Goal: Task Accomplishment & Management: Complete application form

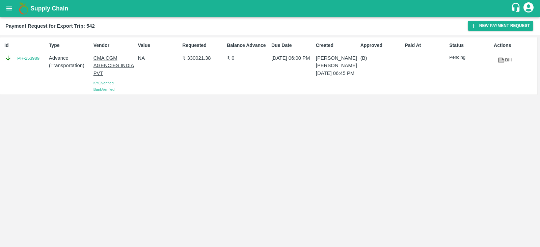
click at [405, 128] on div "Id PR-253989 Type Advance ( Transportation ) Vendor CMA CGM AGENCIES INDIA PVT …" at bounding box center [270, 141] width 540 height 212
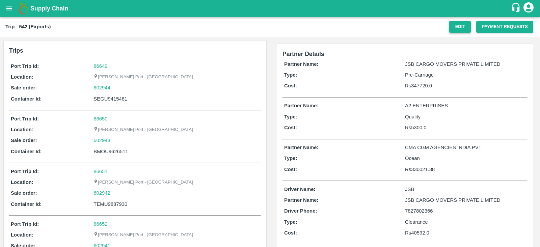
click at [465, 28] on button "Edit" at bounding box center [460, 27] width 22 height 12
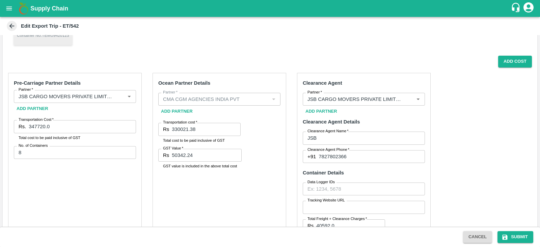
scroll to position [177, 0]
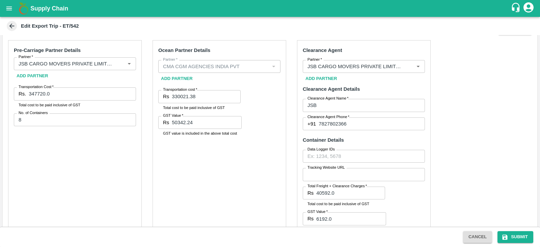
click at [34, 95] on input "347720.0" at bounding box center [82, 93] width 107 height 13
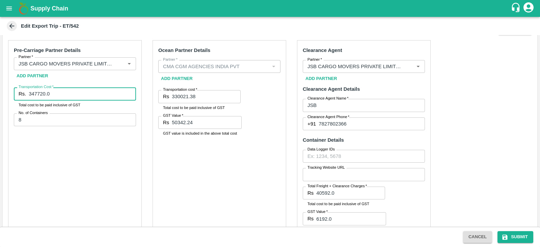
click at [37, 92] on input "347720.0" at bounding box center [82, 93] width 107 height 13
click at [41, 92] on input "345720.0" at bounding box center [82, 93] width 107 height 13
type input "345220.0"
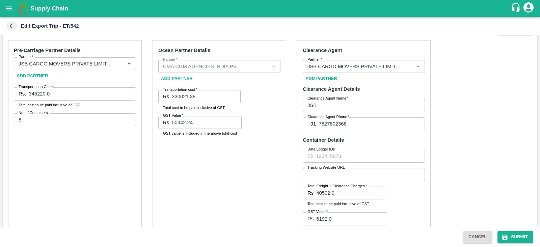
click at [98, 168] on div "Pre-Carriage Partner Details Partner   * Partner   * Add Partner Transportation…" at bounding box center [75, 142] width 134 height 204
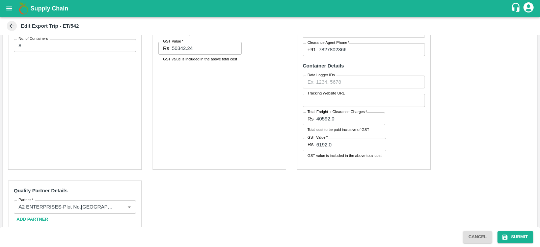
click at [495, 147] on div "Pre-Carriage Partner Details Partner   * Partner   * Add Partner Transportation…" at bounding box center [270, 127] width 534 height 333
click at [498, 137] on div "Pre-Carriage Partner Details Partner   * Partner   * Add Partner Transportation…" at bounding box center [270, 127] width 534 height 333
click at [520, 235] on button "Submit" at bounding box center [515, 237] width 36 height 12
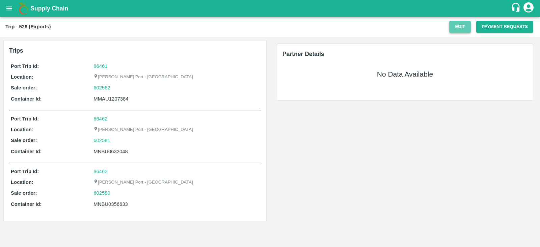
click at [465, 31] on button "Edit" at bounding box center [460, 27] width 22 height 12
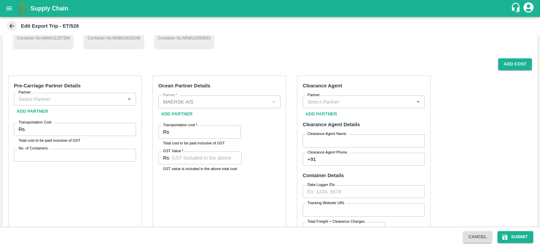
scroll to position [98, 0]
click at [506, 68] on button "Add Cost" at bounding box center [515, 65] width 34 height 12
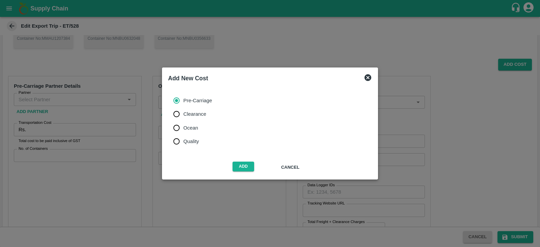
click at [188, 127] on span "Ocean" at bounding box center [190, 127] width 15 height 7
click at [183, 127] on input "Ocean" at bounding box center [176, 127] width 13 height 13
radio input "true"
click at [244, 166] on button "Add" at bounding box center [243, 167] width 22 height 10
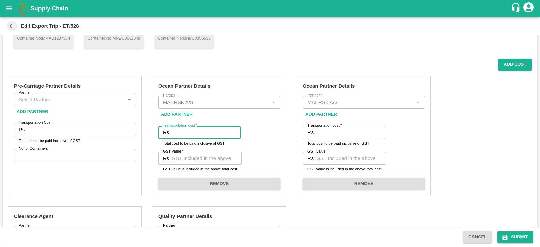
click at [202, 129] on input "Transportation cost   *" at bounding box center [206, 132] width 69 height 13
paste input "125344.32"
type input "125344.32"
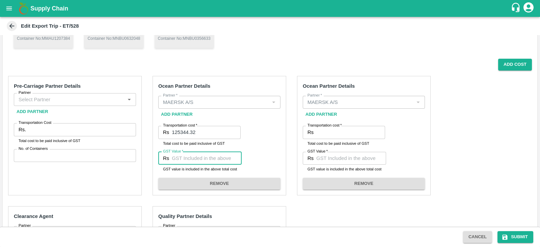
click at [201, 155] on input "GST Value   *" at bounding box center [207, 158] width 70 height 13
paste input "19120.32"
type input "19120.32"
click at [329, 127] on label "Transportation cost   *" at bounding box center [324, 125] width 34 height 5
click at [329, 127] on input "Transportation cost   *" at bounding box center [350, 132] width 69 height 13
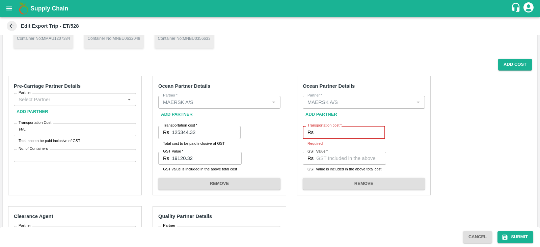
paste input "388339.42"
type input "388339.42"
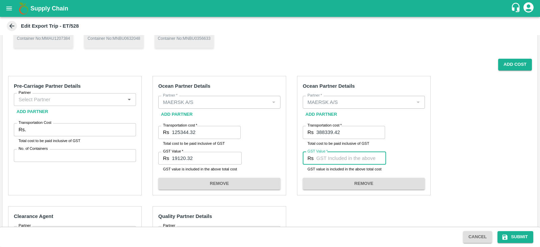
click at [332, 158] on input "GST Value   *" at bounding box center [351, 158] width 70 height 13
paste input "19842.67"
type input "19842.67"
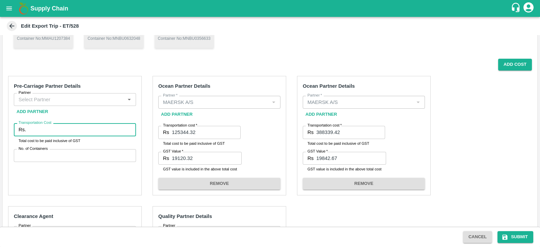
click at [105, 128] on input "Transportation Cost" at bounding box center [82, 129] width 107 height 13
paste input "130770"
type input "130770"
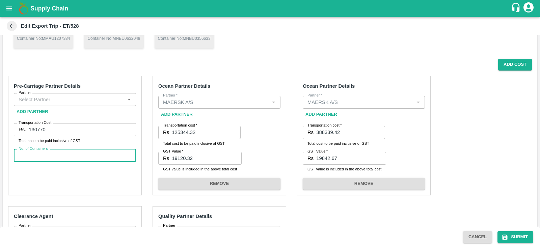
click at [57, 154] on input "No. of Containers" at bounding box center [75, 155] width 122 height 13
type input "3"
click at [129, 174] on div "Pre-Carriage Partner Details Partner Partner Add Partner Transportation Cost Rs…" at bounding box center [75, 135] width 134 height 119
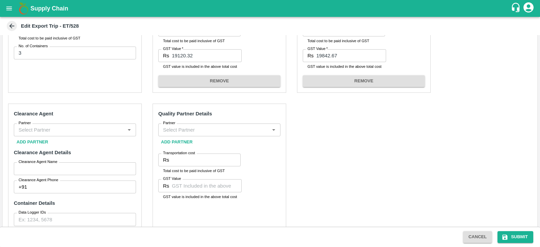
scroll to position [200, 0]
click at [89, 131] on input "Partner" at bounding box center [69, 130] width 107 height 9
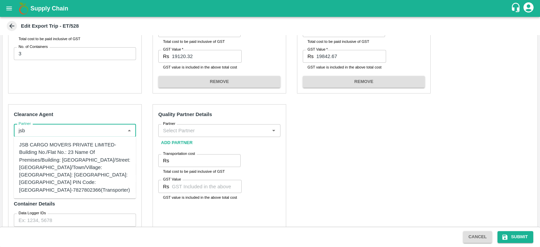
click at [76, 159] on div "JSB CARGO MOVERS PRIVATE LIMITED-Building No./Flat No.: 23 Name Of Premises/Bui…" at bounding box center [74, 167] width 111 height 53
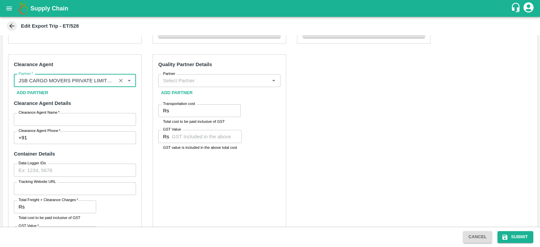
scroll to position [250, 0]
type input "JSB CARGO MOVERS PRIVATE LIMITED-Building No./Flat No.: 23 Name Of Premises/Bui…"
click at [43, 113] on label "Clearance Agent Name   *" at bounding box center [39, 111] width 41 height 5
click at [43, 113] on input "Clearance Agent Name   *" at bounding box center [75, 118] width 122 height 13
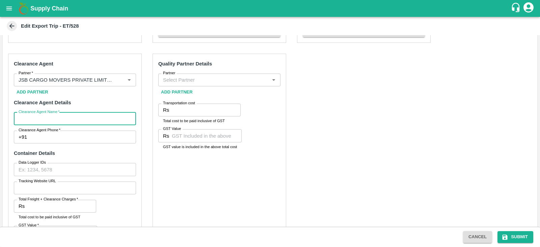
click at [40, 115] on input "Clearance Agent Name   *" at bounding box center [75, 118] width 122 height 13
type input "JSB"
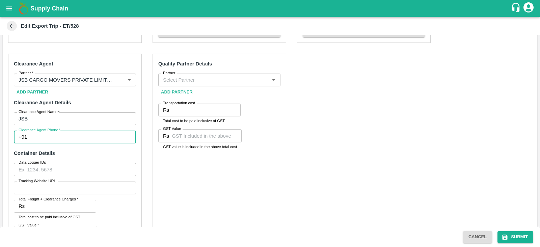
click at [65, 135] on input "Clearance Agent Phone   *" at bounding box center [83, 137] width 106 height 13
type input "7827802366"
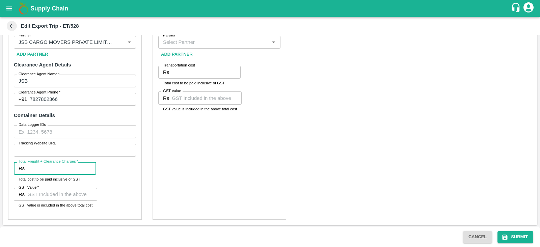
click at [52, 166] on input "Total Freight + Clearance Charges   *" at bounding box center [61, 168] width 69 height 13
paste input "15222"
type input "15222"
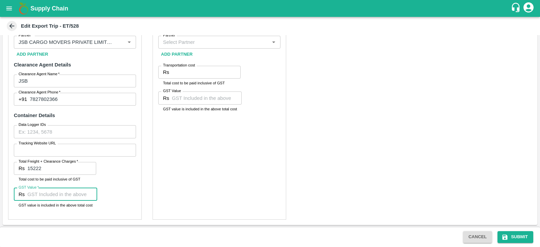
click at [66, 197] on input "GST Value   *" at bounding box center [62, 194] width 70 height 13
paste input "2322"
type input "2322"
click at [224, 185] on div "Quality Partner Details Partner Partner Add Partner Transportation cost Rs Tran…" at bounding box center [219, 118] width 134 height 204
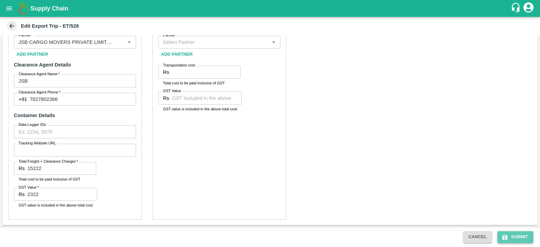
click at [519, 242] on button "Submit" at bounding box center [515, 237] width 36 height 12
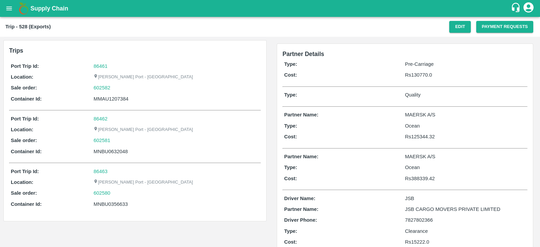
scroll to position [18, 0]
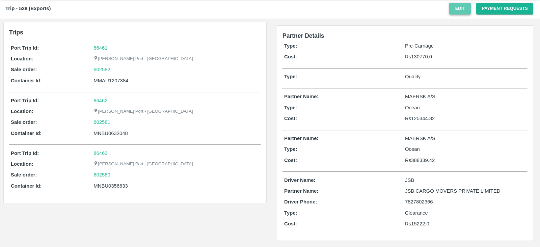
click at [456, 11] on button "Edit" at bounding box center [460, 9] width 22 height 12
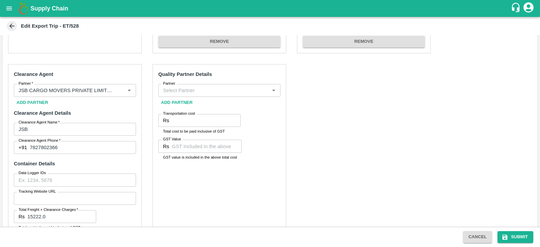
scroll to position [240, 0]
click at [247, 92] on input "Partner" at bounding box center [213, 90] width 107 height 9
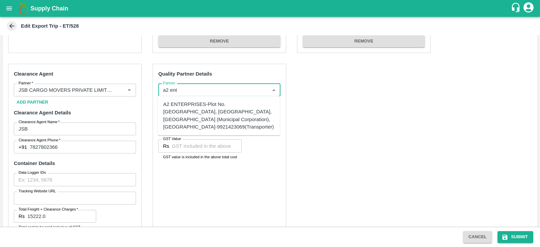
click at [228, 104] on div "A2 ENTERPRISES-Plot No.[GEOGRAPHIC_DATA], [GEOGRAPHIC_DATA], [GEOGRAPHIC_DATA] …" at bounding box center [218, 116] width 111 height 30
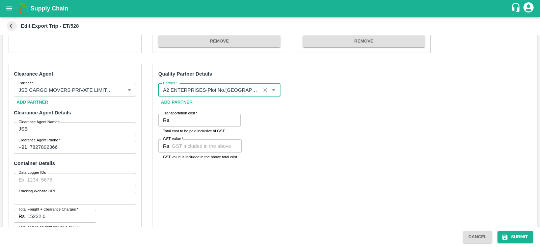
type input "A2 ENTERPRISES-Plot No.[GEOGRAPHIC_DATA], [GEOGRAPHIC_DATA], [GEOGRAPHIC_DATA] …"
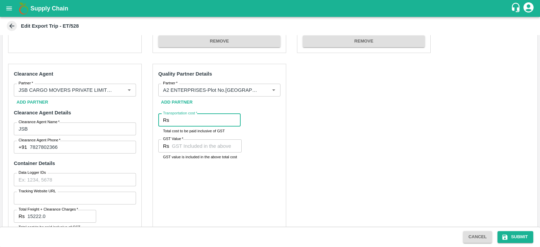
click at [196, 119] on input "Transportation cost   *" at bounding box center [206, 120] width 69 height 13
type input "2500"
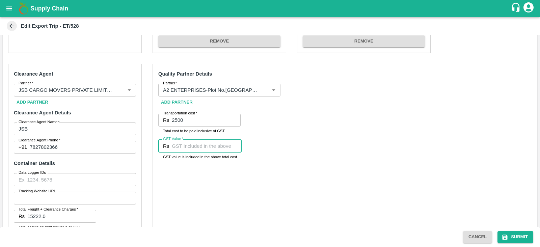
click at [180, 147] on input "GST Value   *" at bounding box center [207, 145] width 70 height 13
type input "00"
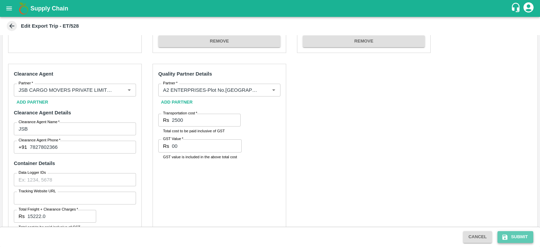
click at [513, 236] on button "Submit" at bounding box center [515, 237] width 36 height 12
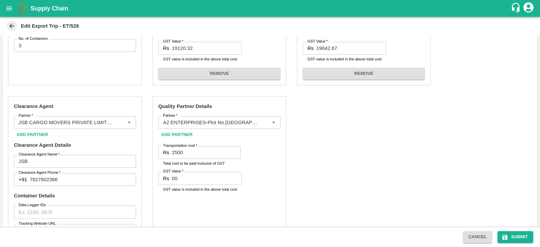
scroll to position [208, 0]
click at [516, 235] on button "Submit" at bounding box center [515, 237] width 36 height 12
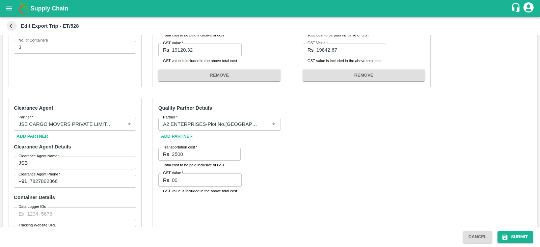
scroll to position [206, 0]
click at [522, 234] on button "Submit" at bounding box center [515, 237] width 36 height 12
click at [448, 182] on div "Pre-Carriage Partner Details Partner Partner Add Partner Transportation Cost Rs…" at bounding box center [270, 134] width 534 height 345
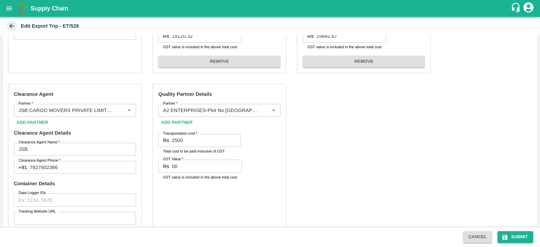
scroll to position [226, 0]
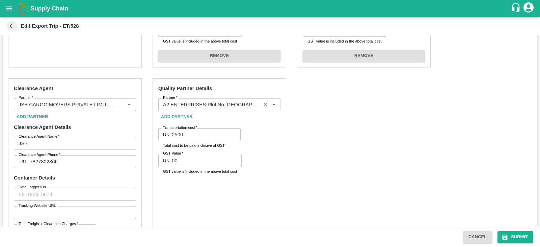
click at [244, 105] on input "Partner   *" at bounding box center [209, 104] width 98 height 9
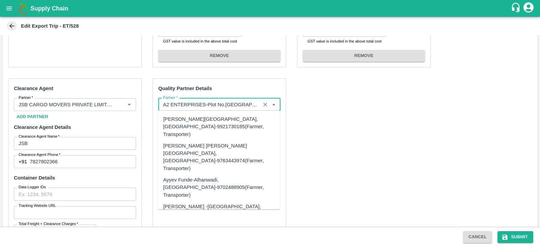
scroll to position [38388, 0]
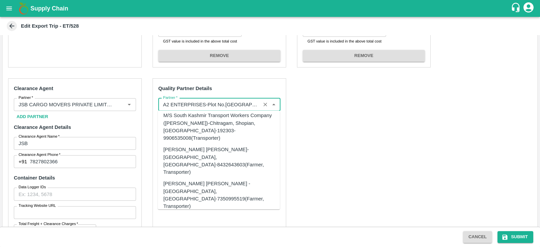
click at [371, 160] on div "Pre-Carriage Partner Details Partner Partner Add Partner Transportation Cost Rs…" at bounding box center [270, 115] width 534 height 345
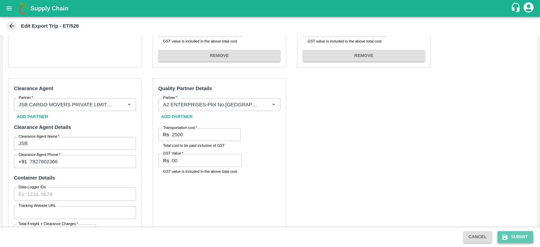
click at [507, 235] on icon "submit" at bounding box center [504, 236] width 5 height 5
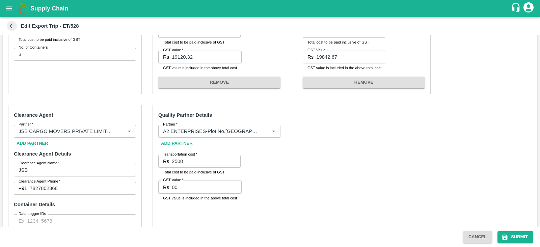
scroll to position [199, 0]
click at [517, 243] on div "Cancel Submit" at bounding box center [270, 237] width 540 height 20
click at [515, 237] on button "Submit" at bounding box center [515, 237] width 36 height 12
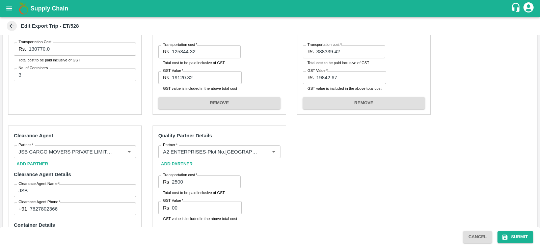
scroll to position [182, 0]
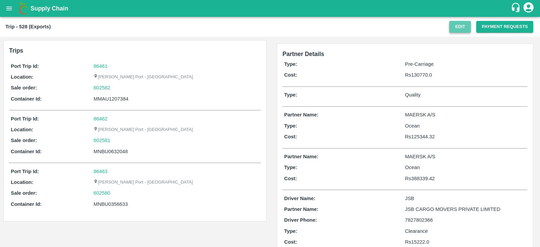
click at [461, 24] on button "Edit" at bounding box center [460, 27] width 22 height 12
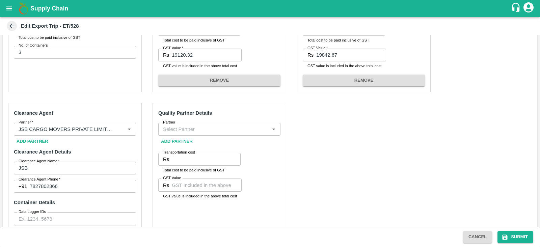
scroll to position [202, 0]
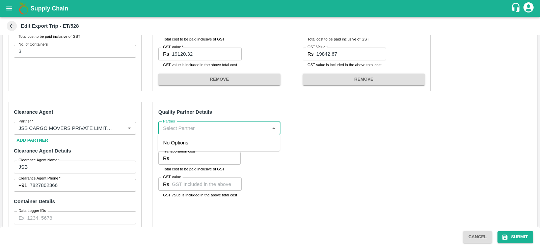
click at [246, 129] on input "Partner" at bounding box center [213, 128] width 107 height 9
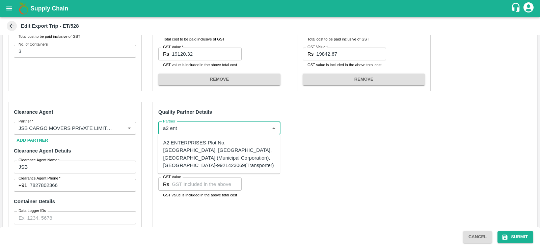
click at [217, 144] on div "A2 ENTERPRISES-Plot No.[GEOGRAPHIC_DATA], [GEOGRAPHIC_DATA], [GEOGRAPHIC_DATA] …" at bounding box center [218, 154] width 111 height 30
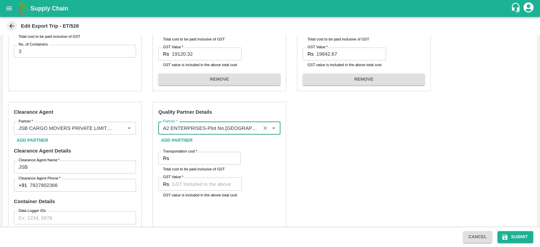
type input "A2 ENTERPRISES-Plot No.[GEOGRAPHIC_DATA], [GEOGRAPHIC_DATA], [GEOGRAPHIC_DATA] …"
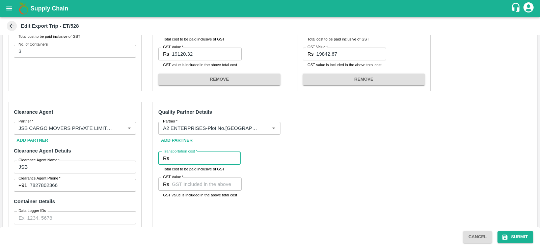
click at [194, 157] on input "Transportation cost   *" at bounding box center [206, 158] width 69 height 13
type input "2500"
click at [190, 186] on input "GST Value   *" at bounding box center [207, 183] width 70 height 13
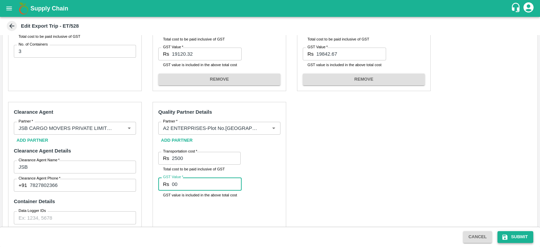
type input "00"
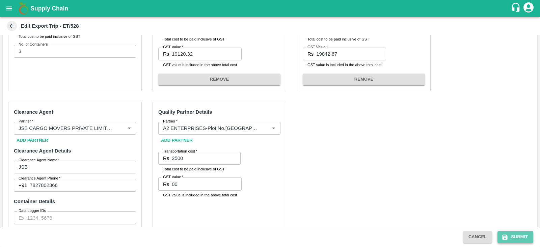
click at [512, 234] on button "Submit" at bounding box center [515, 237] width 36 height 12
click at [514, 234] on button "Submit" at bounding box center [515, 237] width 36 height 12
click at [512, 234] on button "Submit" at bounding box center [515, 237] width 36 height 12
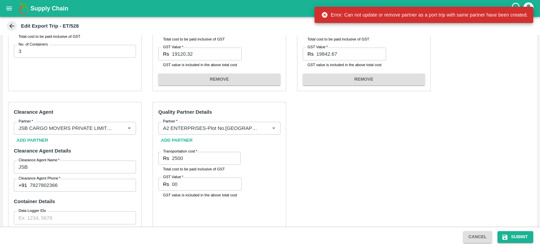
click at [470, 149] on div "Pre-Carriage Partner Details Partner Partner Add Partner Transportation Cost Rs…" at bounding box center [270, 138] width 534 height 345
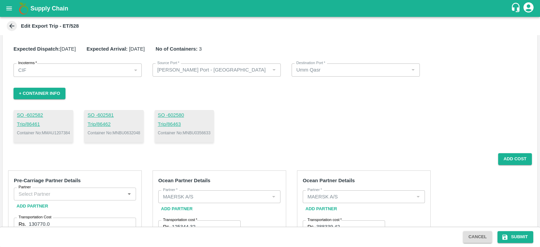
scroll to position [0, 0]
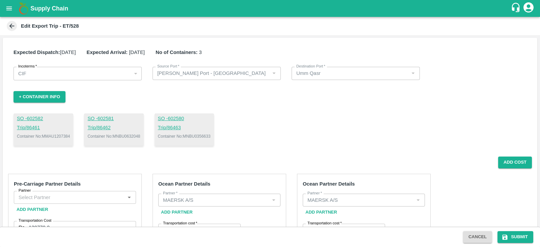
click at [375, 122] on div "SO - 602582 Trip/ 86461 Container No: MMAU1207384 SO - 602581 Trip/ 86462 Conta…" at bounding box center [269, 129] width 513 height 32
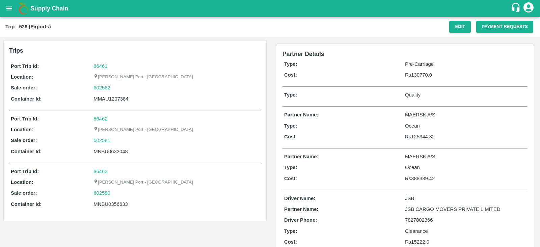
click at [461, 33] on div "Trip - 528 (Exports) Edit Payment Requests" at bounding box center [270, 27] width 540 height 20
click at [456, 28] on button "Edit" at bounding box center [460, 27] width 22 height 12
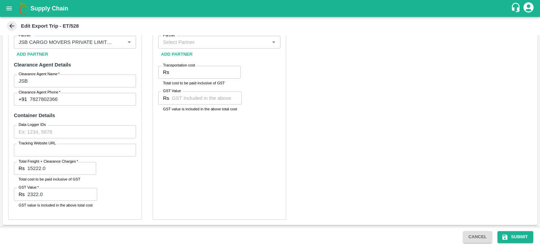
scroll to position [244, 0]
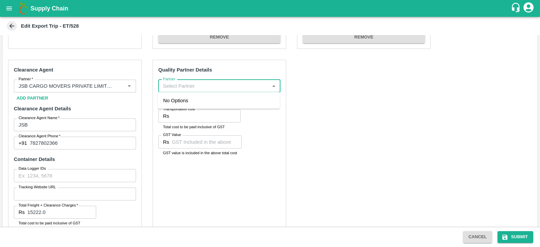
click at [221, 86] on input "Partner" at bounding box center [213, 86] width 107 height 9
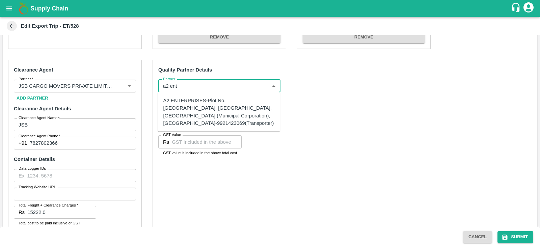
click at [186, 117] on div "A2 ENTERPRISES-Plot No.[GEOGRAPHIC_DATA], [GEOGRAPHIC_DATA], [GEOGRAPHIC_DATA] …" at bounding box center [218, 112] width 111 height 30
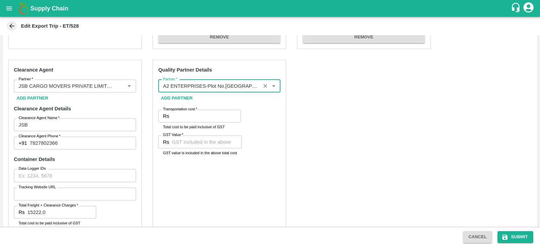
type input "A2 ENTERPRISES-Plot No.[GEOGRAPHIC_DATA], [GEOGRAPHIC_DATA], [GEOGRAPHIC_DATA] …"
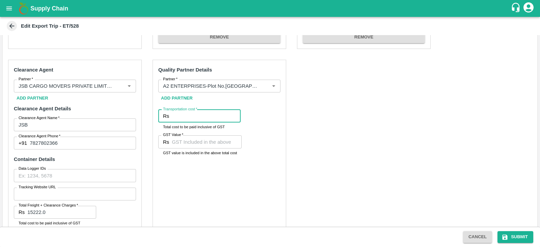
click at [176, 119] on input "Transportation cost   *" at bounding box center [206, 116] width 69 height 13
type input "2500"
click at [180, 141] on input "GST Value   *" at bounding box center [207, 141] width 70 height 13
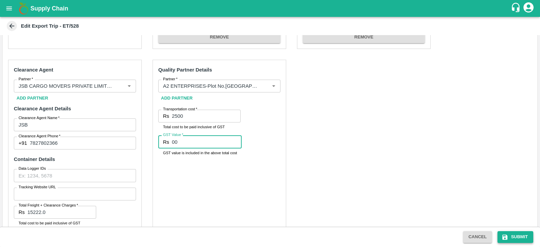
type input "00"
click at [521, 234] on button "Submit" at bounding box center [515, 237] width 36 height 12
click at [265, 86] on icon "Clear" at bounding box center [265, 86] width 4 height 4
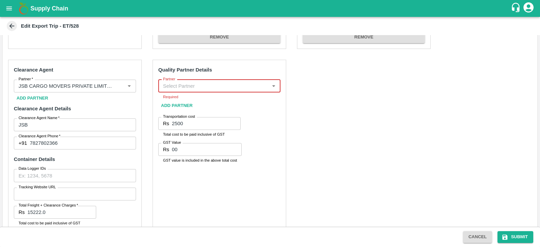
scroll to position [0, 0]
type input "a"
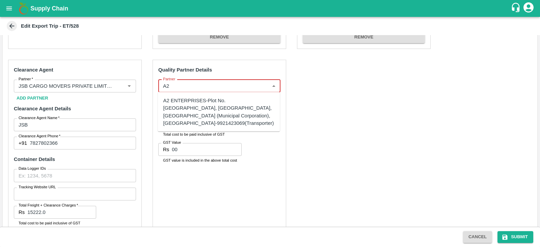
click at [229, 108] on div "A2 ENTERPRISES-Plot No.[GEOGRAPHIC_DATA], [GEOGRAPHIC_DATA], [GEOGRAPHIC_DATA] …" at bounding box center [218, 112] width 111 height 30
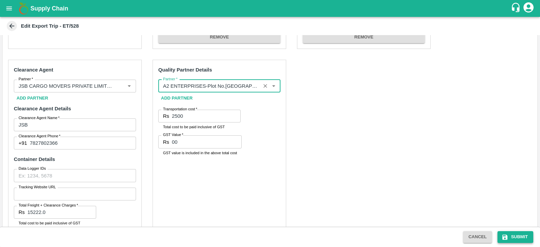
type input "A2 ENTERPRISES-Plot No.[GEOGRAPHIC_DATA], [GEOGRAPHIC_DATA], [GEOGRAPHIC_DATA] …"
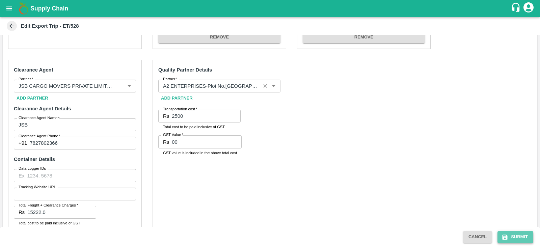
click at [506, 232] on button "Submit" at bounding box center [515, 237] width 36 height 12
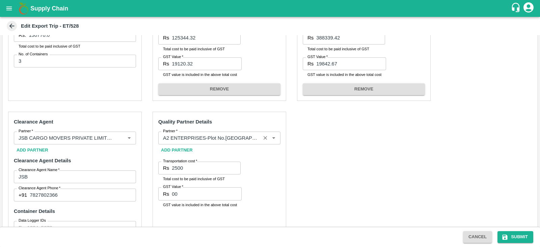
scroll to position [109, 0]
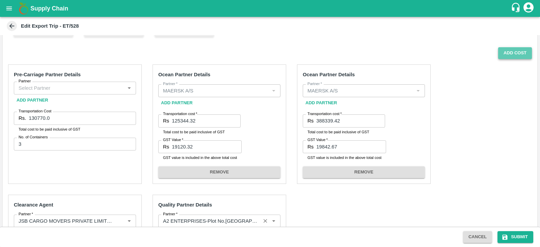
click at [512, 53] on button "Add Cost" at bounding box center [515, 53] width 34 height 12
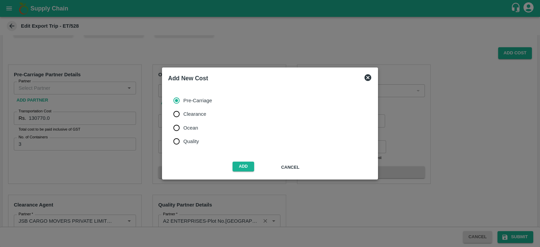
click at [189, 141] on span "Quality" at bounding box center [191, 141] width 16 height 7
click at [183, 141] on input "Quality" at bounding box center [176, 141] width 13 height 13
radio input "true"
click at [242, 166] on button "Add" at bounding box center [243, 167] width 22 height 10
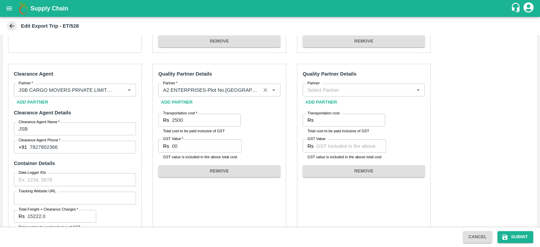
scroll to position [241, 0]
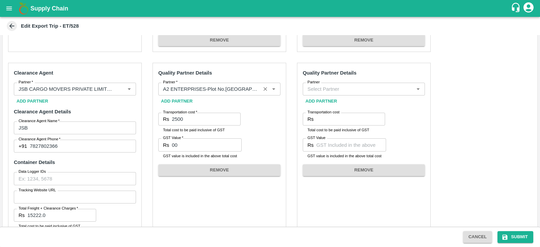
click at [320, 87] on input "Partner" at bounding box center [358, 89] width 107 height 9
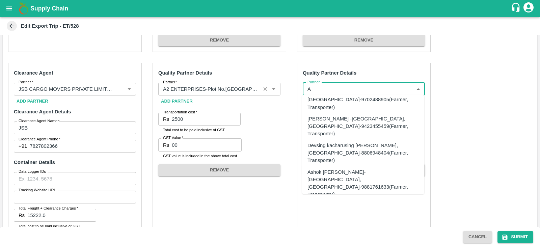
scroll to position [0, 0]
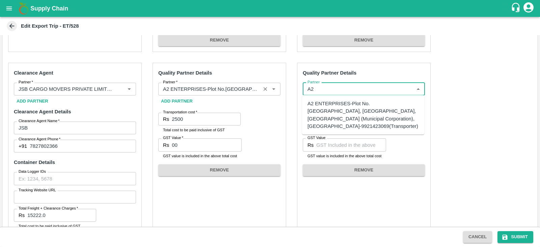
click at [337, 125] on div "A2 ENTERPRISES-Plot No.[GEOGRAPHIC_DATA], [GEOGRAPHIC_DATA], [GEOGRAPHIC_DATA] …" at bounding box center [362, 115] width 111 height 30
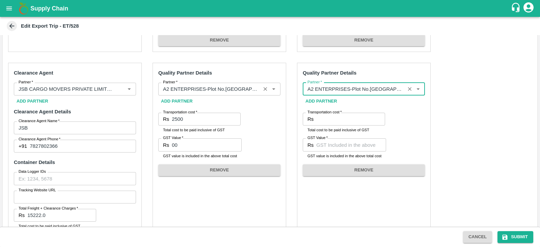
type input "A2 ENTERPRISES-Plot No.[GEOGRAPHIC_DATA], [GEOGRAPHIC_DATA], [GEOGRAPHIC_DATA] …"
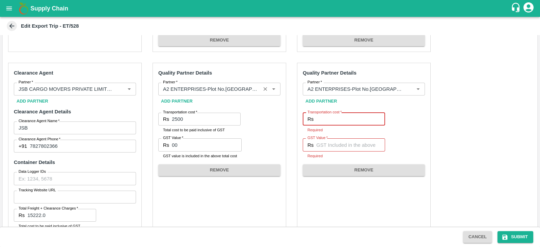
click at [321, 117] on input "Transportation cost   *" at bounding box center [350, 119] width 69 height 13
type input "2500"
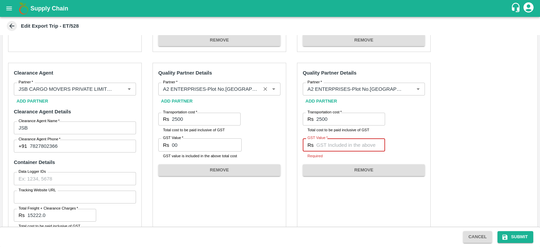
click at [323, 147] on input "GST Value   *" at bounding box center [350, 144] width 69 height 13
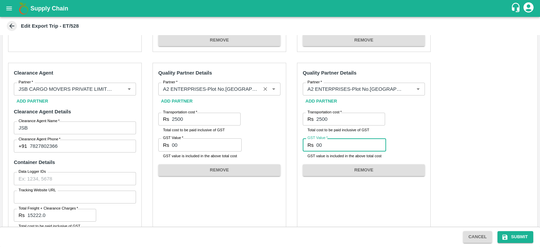
type input "00"
click at [240, 173] on button "REMOVE" at bounding box center [219, 170] width 122 height 12
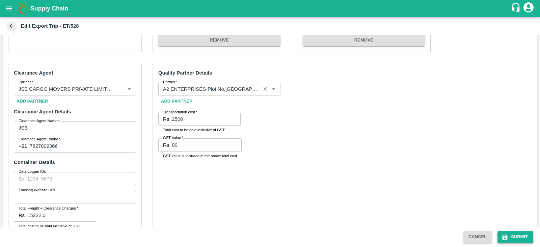
click at [503, 237] on icon "submit" at bounding box center [504, 236] width 5 height 5
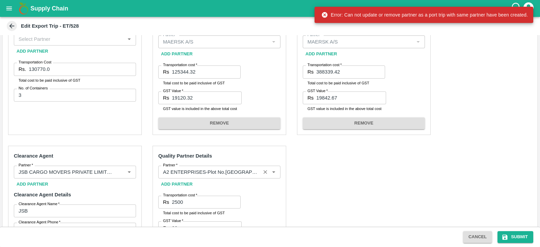
scroll to position [87, 0]
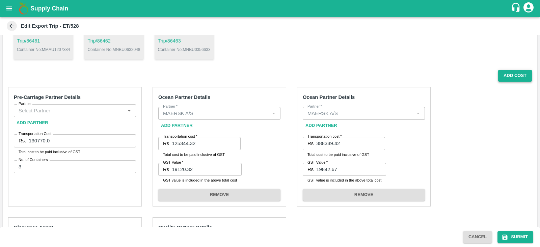
click at [504, 76] on button "Add Cost" at bounding box center [515, 76] width 34 height 12
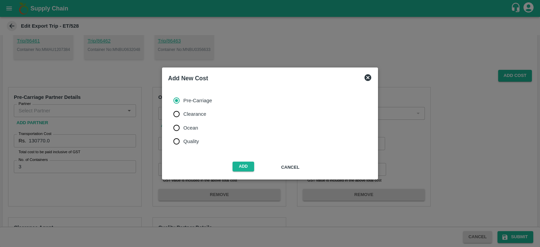
click at [186, 137] on label "Quality" at bounding box center [191, 141] width 42 height 13
click at [183, 137] on input "Quality" at bounding box center [176, 141] width 13 height 13
radio input "true"
click at [239, 166] on button "Add" at bounding box center [243, 167] width 22 height 10
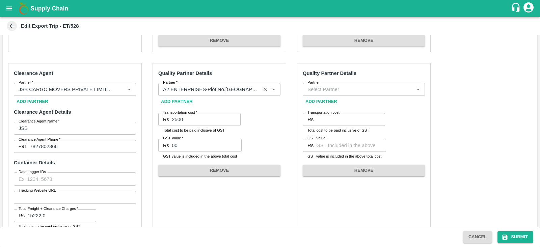
scroll to position [240, 0]
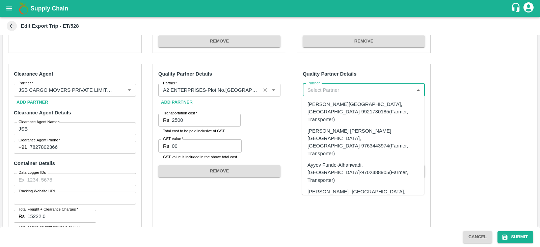
click at [314, 88] on input "Partner" at bounding box center [358, 90] width 107 height 9
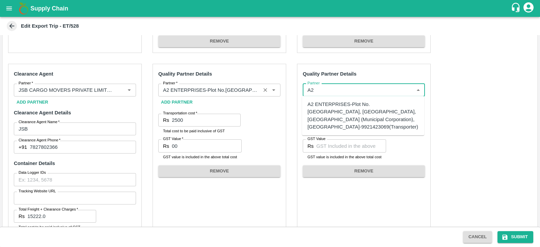
click at [327, 109] on div "A2 ENTERPRISES-Plot No.[GEOGRAPHIC_DATA], [GEOGRAPHIC_DATA], [GEOGRAPHIC_DATA] …" at bounding box center [362, 116] width 111 height 30
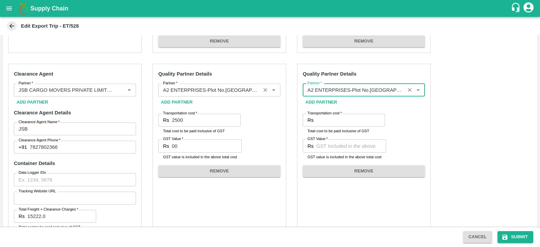
type input "A2 ENTERPRISES-Plot No.[GEOGRAPHIC_DATA], [GEOGRAPHIC_DATA], [GEOGRAPHIC_DATA] …"
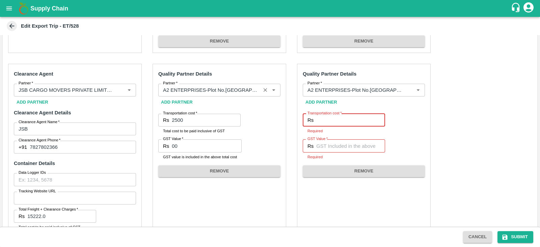
click at [317, 119] on input "Transportation cost   *" at bounding box center [350, 120] width 69 height 13
type input "2500"
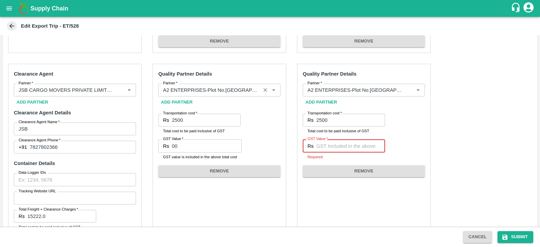
click at [321, 143] on input "GST Value   *" at bounding box center [350, 145] width 69 height 13
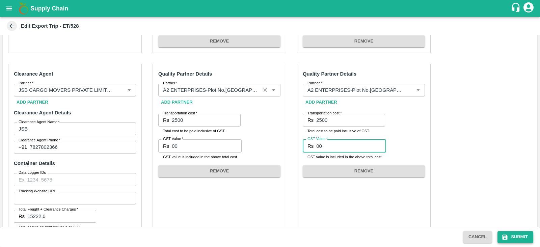
type input "00"
click at [522, 234] on button "Submit" at bounding box center [515, 237] width 36 height 12
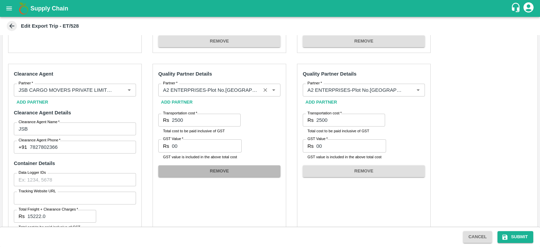
click at [243, 174] on button "REMOVE" at bounding box center [219, 171] width 122 height 12
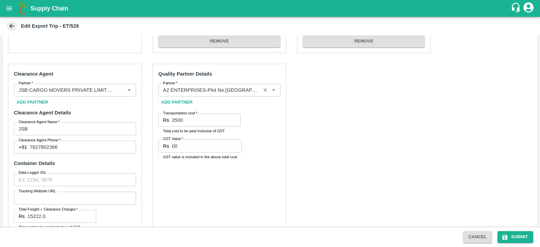
scroll to position [288, 0]
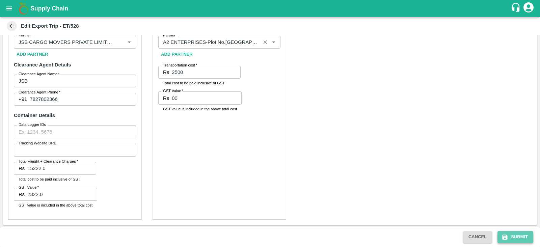
click at [521, 236] on button "Submit" at bounding box center [515, 237] width 36 height 12
click at [522, 239] on button "Submit" at bounding box center [515, 237] width 36 height 12
